Goal: Find contact information: Find contact information

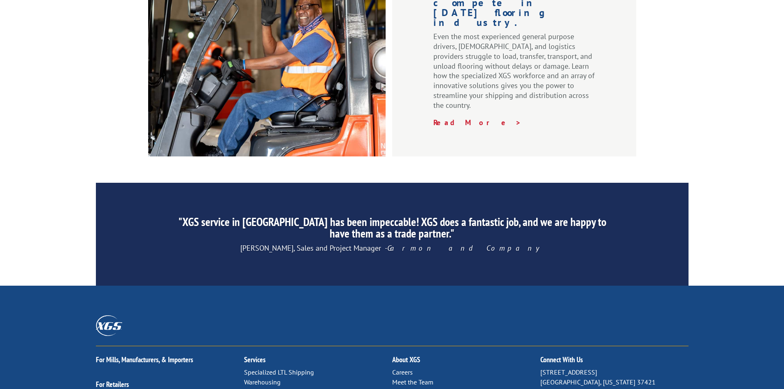
scroll to position [1240, 0]
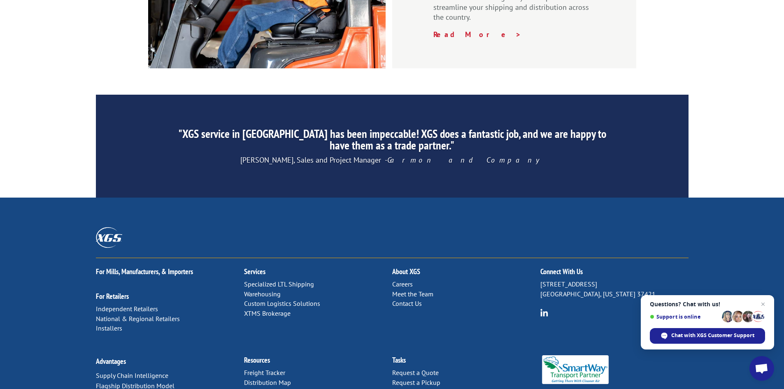
click at [418, 299] on link "Contact Us" at bounding box center [407, 303] width 30 height 8
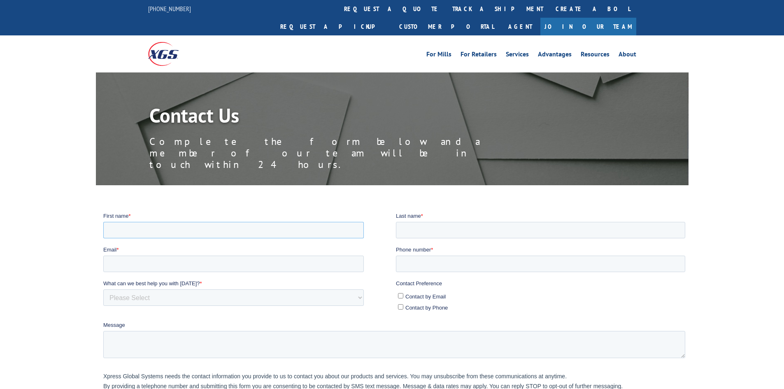
click at [161, 227] on input "First name *" at bounding box center [233, 229] width 260 height 16
type input "Denver"
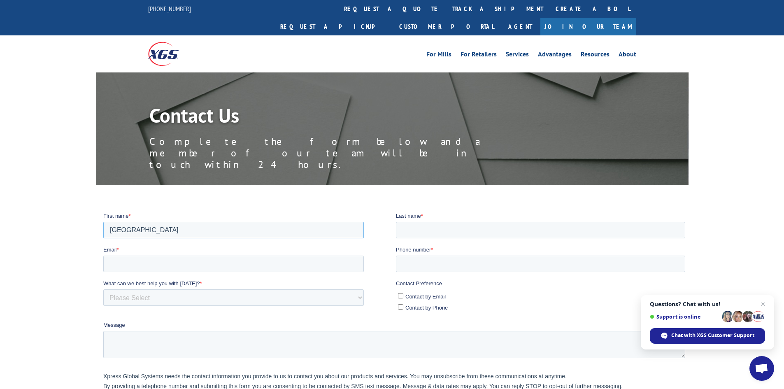
click at [144, 229] on input "Denver" at bounding box center [233, 229] width 260 height 16
click at [18, 212] on div at bounding box center [392, 331] width 784 height 238
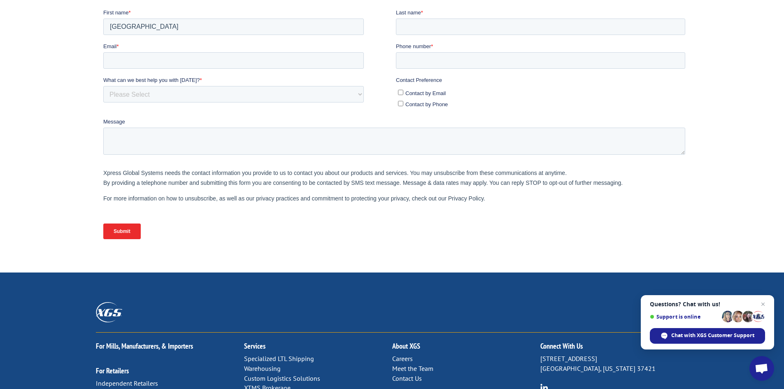
scroll to position [247, 0]
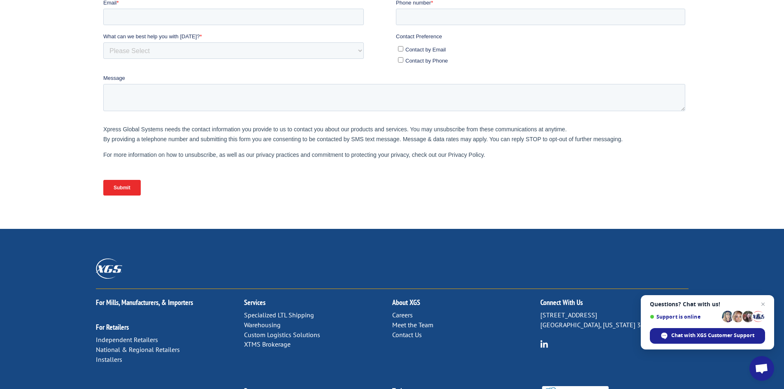
click at [415, 330] on link "Contact Us" at bounding box center [407, 334] width 30 height 8
